Goal: Information Seeking & Learning: Learn about a topic

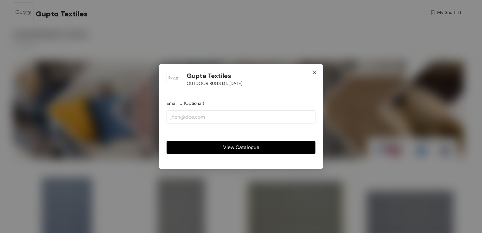
click at [316, 70] on icon "close" at bounding box center [314, 72] width 5 height 5
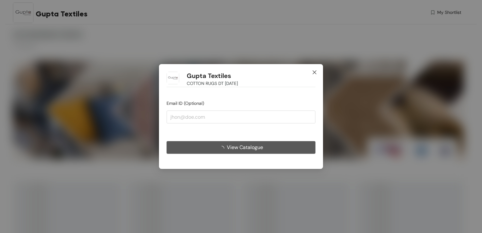
click at [315, 72] on icon "close" at bounding box center [314, 72] width 4 height 4
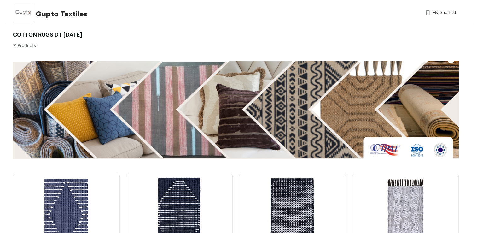
drag, startPoint x: 13, startPoint y: 33, endPoint x: 98, endPoint y: 35, distance: 85.7
click at [98, 35] on div "COTTON RUGS DT 15-04-2025 71 Products" at bounding box center [124, 40] width 223 height 18
copy span "COTTON RUGS DT 15-04-2025"
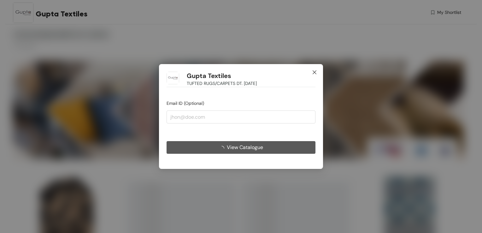
click at [315, 75] on span "Close" at bounding box center [314, 72] width 17 height 17
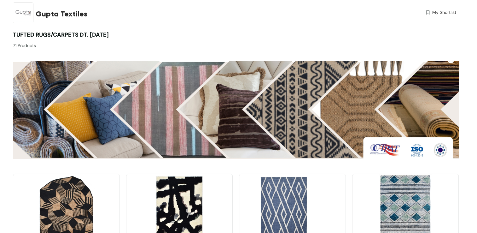
drag, startPoint x: 10, startPoint y: 33, endPoint x: 125, endPoint y: 31, distance: 114.4
click at [125, 31] on div "TUFTED RUGS/CARPETS DT. 15-04-2025 71 Products" at bounding box center [234, 40] width 449 height 18
copy span "TUFTED RUGS/CARPETS DT. 15-04-2025"
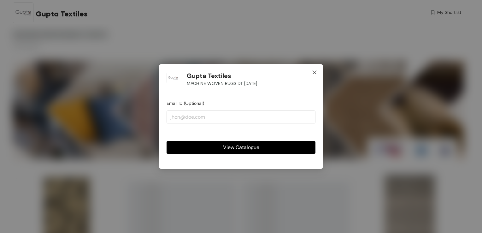
click at [315, 72] on icon "close" at bounding box center [314, 72] width 4 height 4
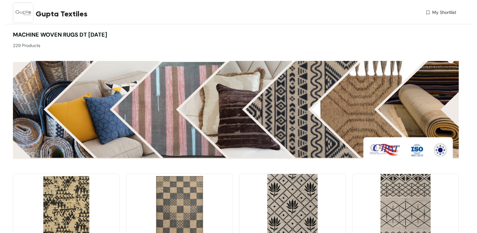
drag, startPoint x: 14, startPoint y: 33, endPoint x: 134, endPoint y: 35, distance: 120.1
click at [134, 35] on div "MACHINE WOVEN RUGS DT 15-04-2025 229 Products" at bounding box center [124, 40] width 223 height 18
copy span "MACHINE WOVEN RUGS DT [DATE]"
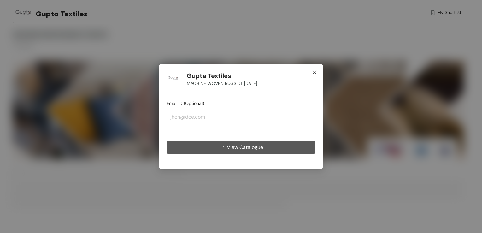
click at [312, 72] on icon "close" at bounding box center [314, 72] width 5 height 5
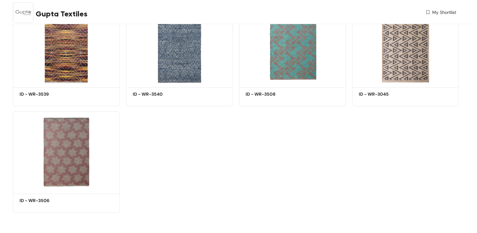
scroll to position [6134, 0]
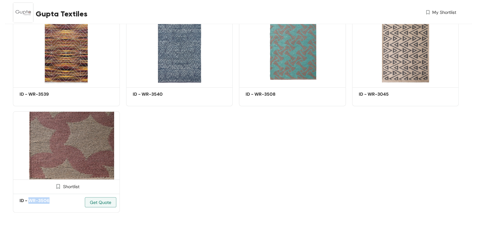
drag, startPoint x: 48, startPoint y: 201, endPoint x: 30, endPoint y: 200, distance: 18.0
click at [30, 200] on h5 "ID - WR-3506" at bounding box center [47, 200] width 54 height 7
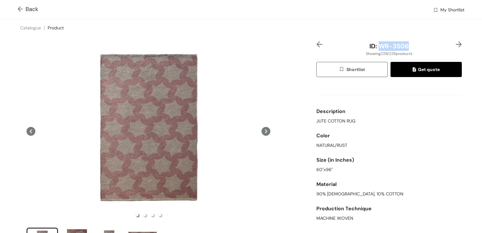
drag, startPoint x: 405, startPoint y: 46, endPoint x: 376, endPoint y: 49, distance: 28.8
click at [376, 49] on div "ID: WR-3506" at bounding box center [388, 45] width 121 height 9
copy span "WR-3506"
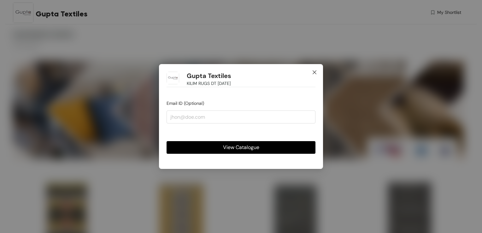
click at [315, 73] on icon "close" at bounding box center [314, 72] width 4 height 4
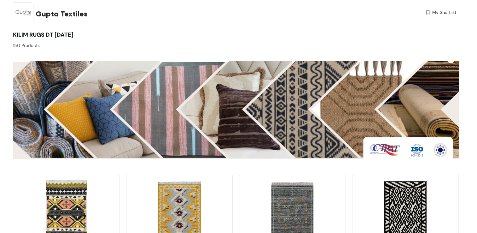
drag, startPoint x: 90, startPoint y: 35, endPoint x: -1, endPoint y: 26, distance: 91.2
click at [0, 26] on html "Gupta Textiles My Shortlist KILIM RUGS DT [DATE] 150 Products Shortlist ID - PR…" at bounding box center [238, 116] width 477 height 233
copy span "KILIM RUGS DT [DATE]"
